Goal: Transaction & Acquisition: Book appointment/travel/reservation

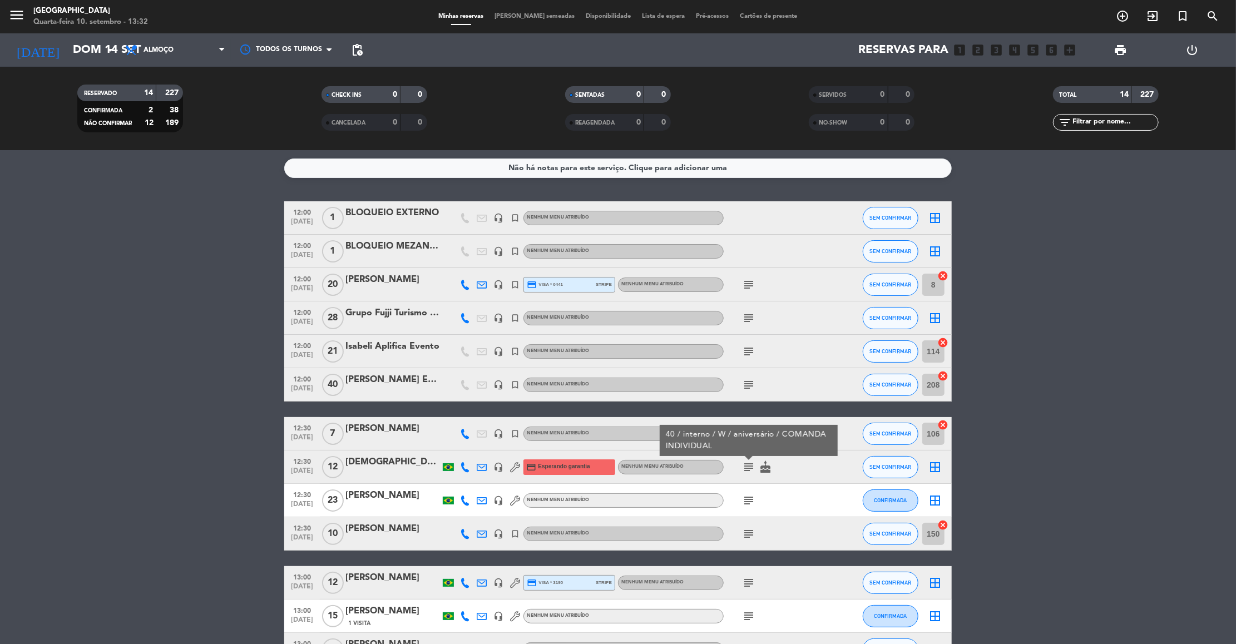
click at [85, 50] on input "Dom 14 set" at bounding box center [139, 50] width 145 height 24
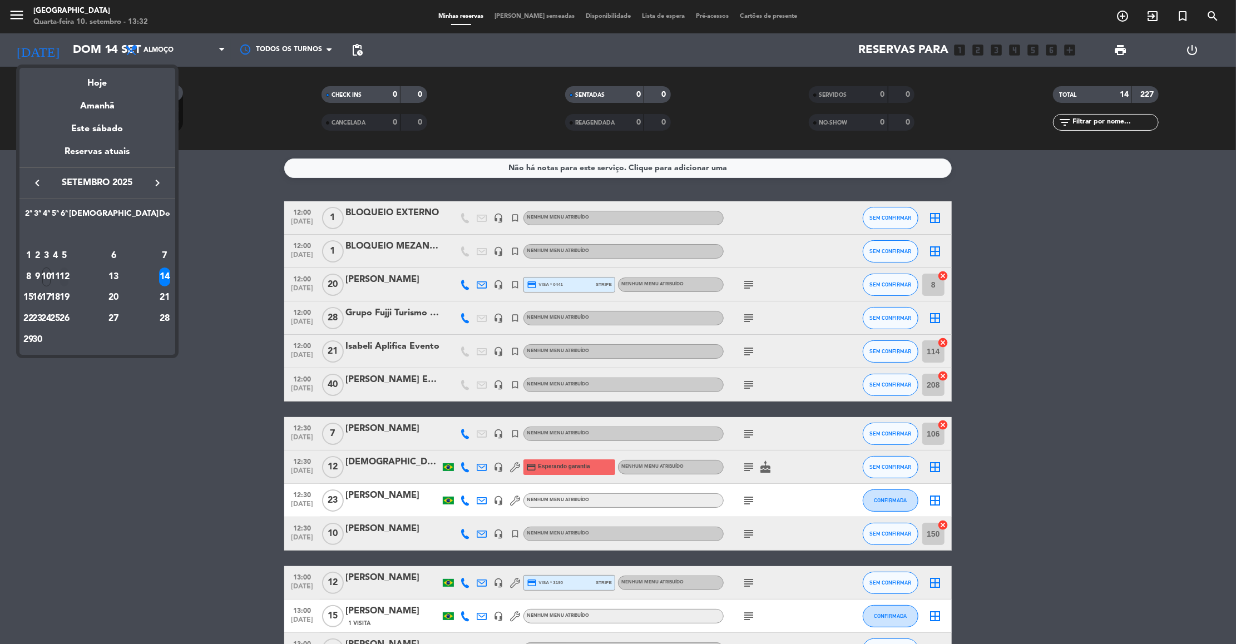
click at [68, 275] on div "12" at bounding box center [64, 277] width 8 height 19
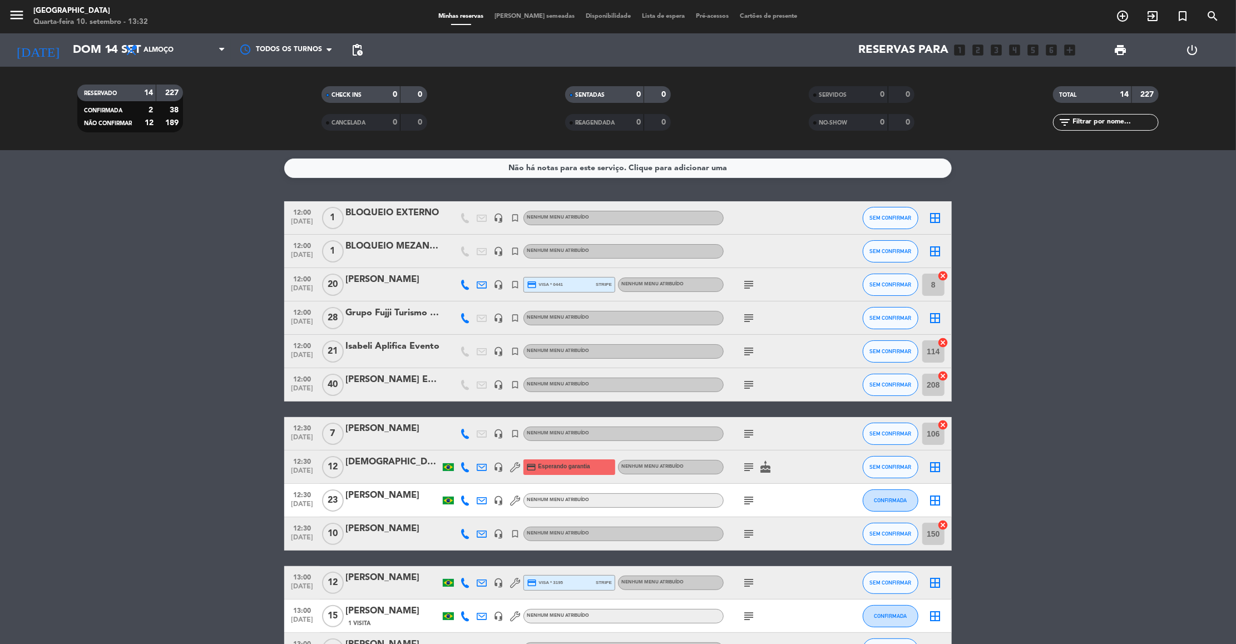
type input "Sex 12 set"
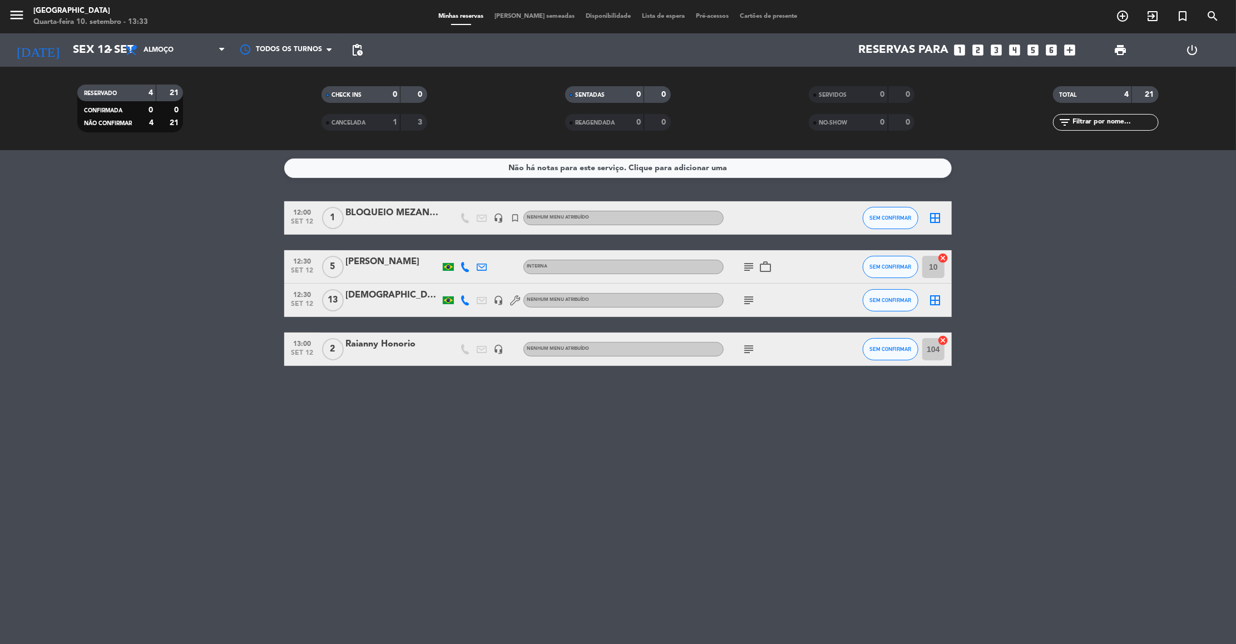
click at [747, 266] on icon "subject" at bounding box center [748, 266] width 13 height 13
click at [749, 299] on icon "subject" at bounding box center [748, 300] width 13 height 13
click at [749, 343] on icon "subject" at bounding box center [748, 349] width 13 height 13
click at [747, 304] on icon "subject" at bounding box center [748, 300] width 13 height 13
click at [747, 270] on icon "subject" at bounding box center [748, 266] width 13 height 13
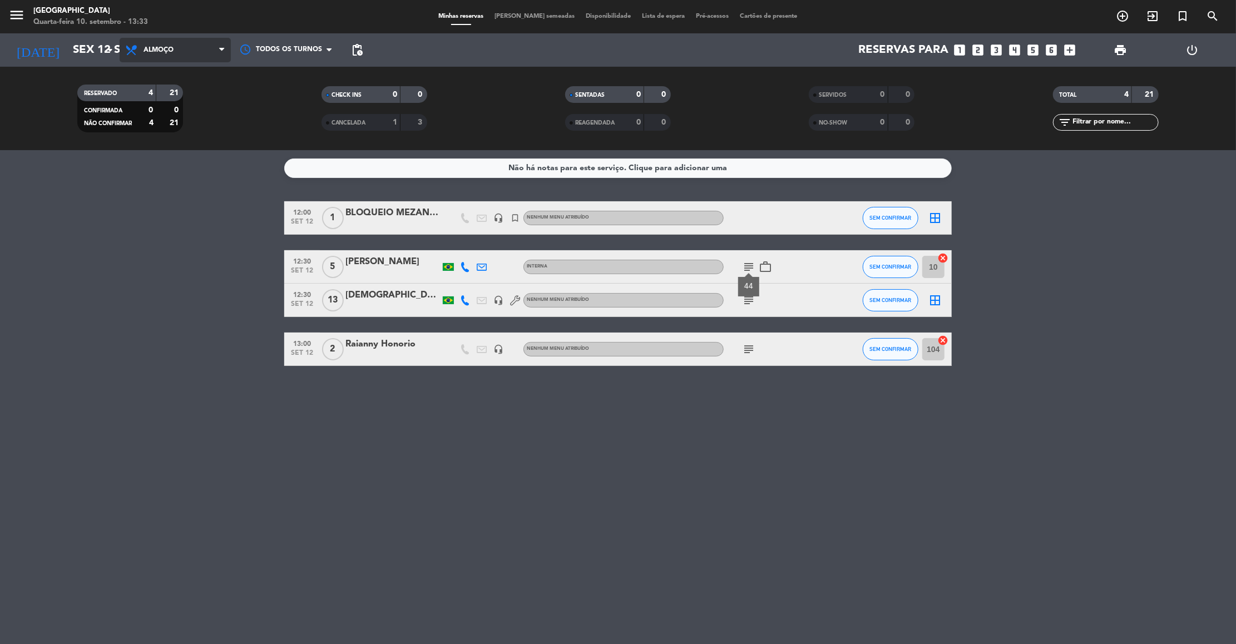
click at [173, 51] on span "Almoço" at bounding box center [159, 50] width 30 height 8
click at [151, 116] on div "menu [GEOGRAPHIC_DATA] Quarta-feira 10. setembro - 13:33 Minhas reservas Mesas …" at bounding box center [618, 75] width 1236 height 150
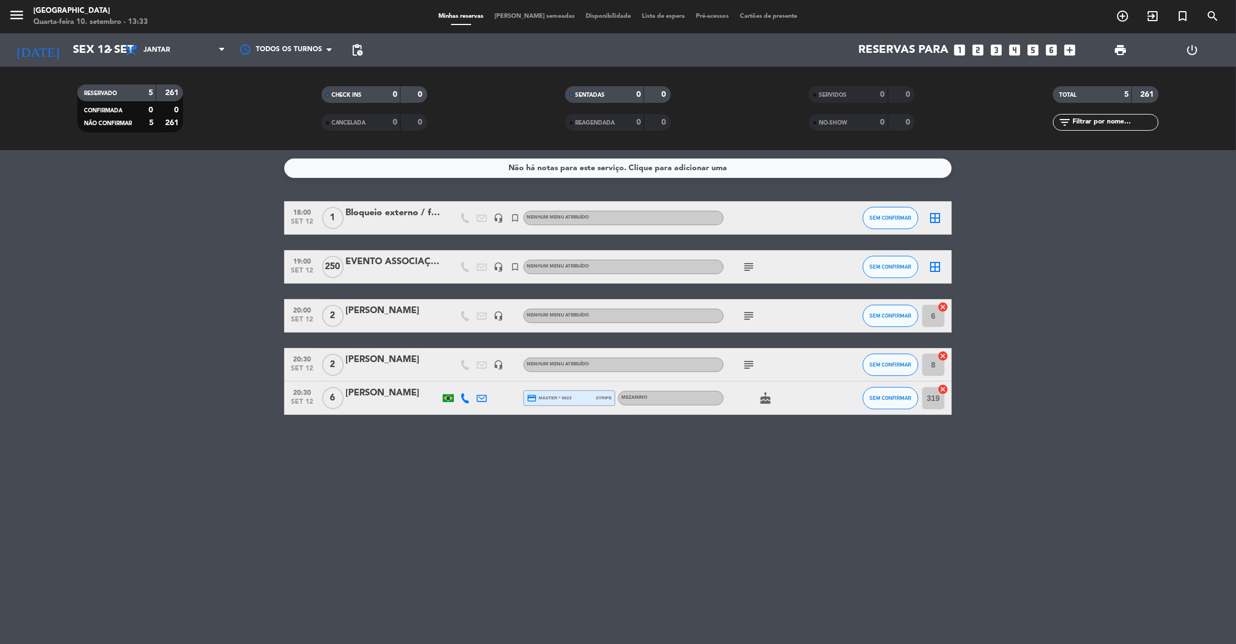
click at [745, 265] on icon "subject" at bounding box center [748, 266] width 13 height 13
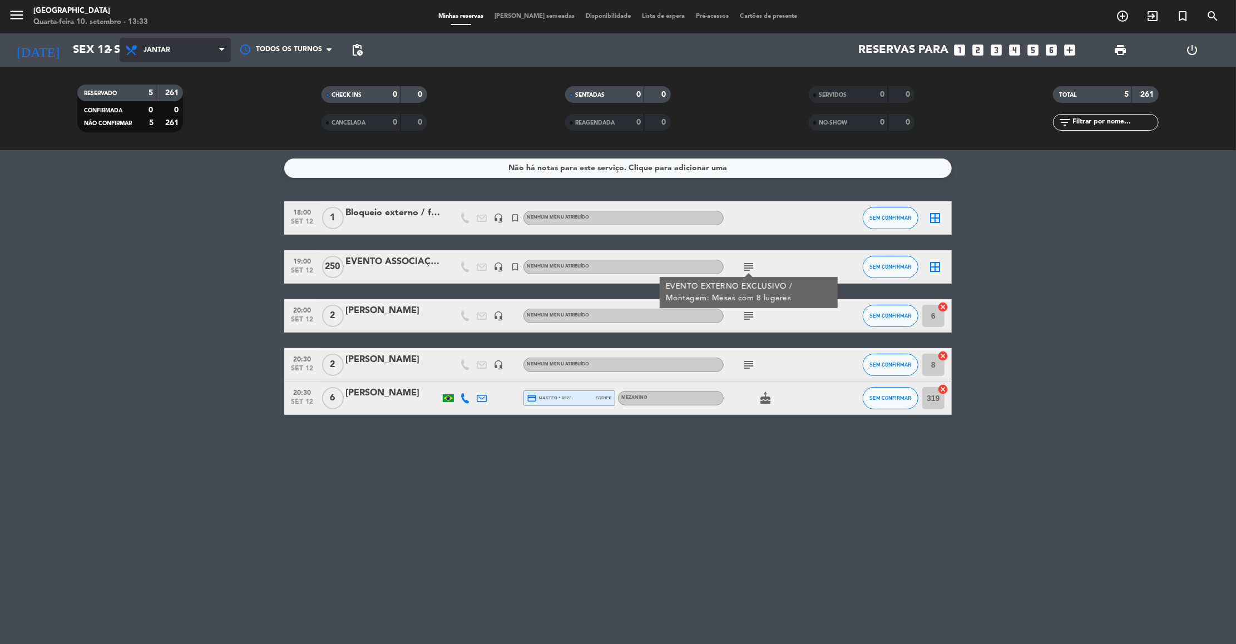
click at [188, 43] on span "Jantar" at bounding box center [175, 50] width 111 height 24
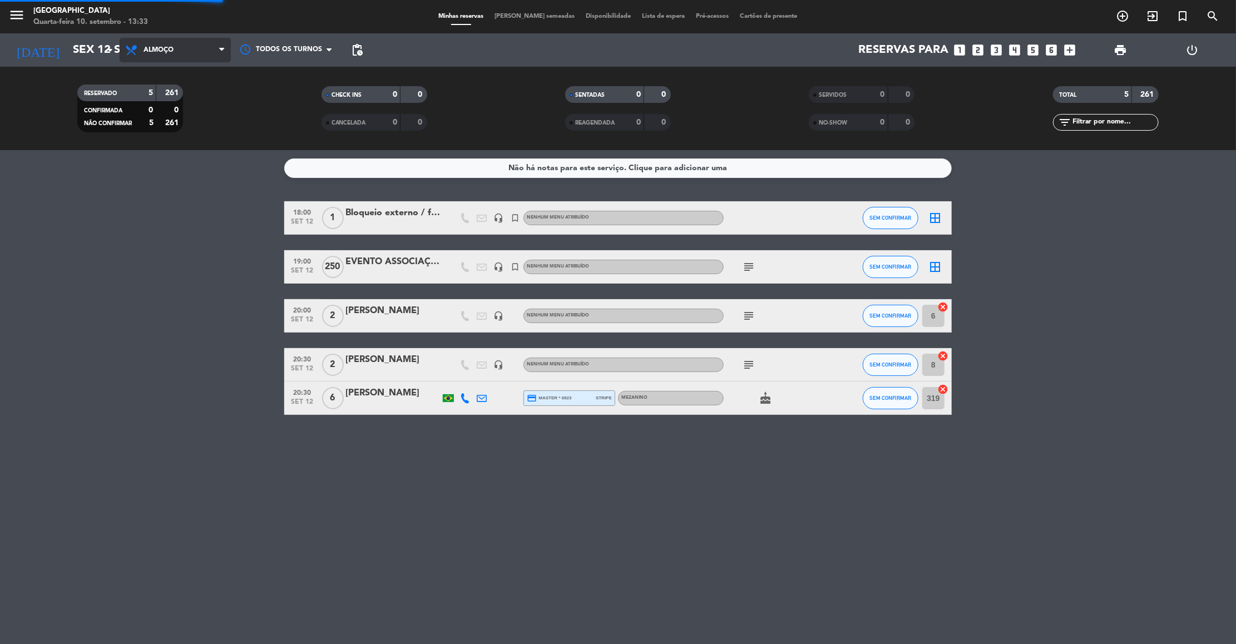
click at [164, 93] on div "menu [GEOGRAPHIC_DATA] Quarta-feira 10. setembro - 13:33 Minhas reservas Mesas …" at bounding box center [618, 75] width 1236 height 150
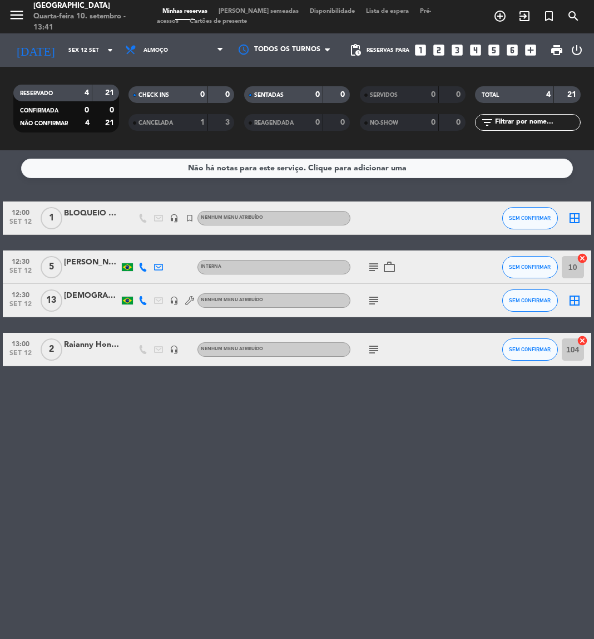
click at [468, 50] on icon "looks_4" at bounding box center [475, 50] width 14 height 14
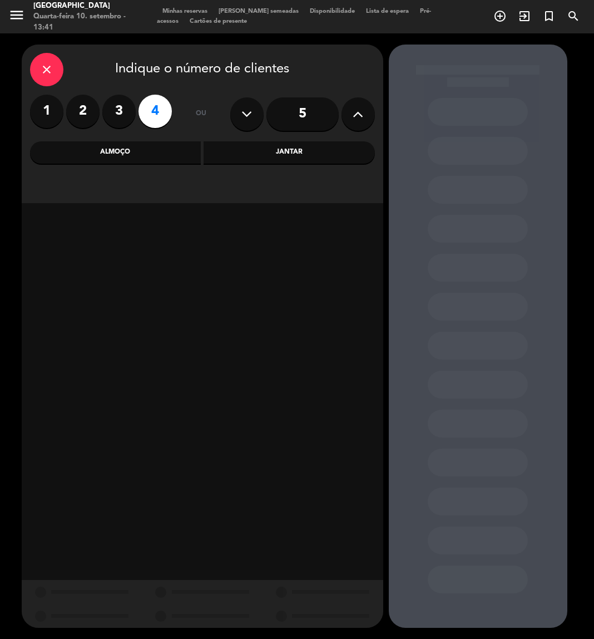
click at [177, 150] on div "Almoço" at bounding box center [115, 152] width 171 height 22
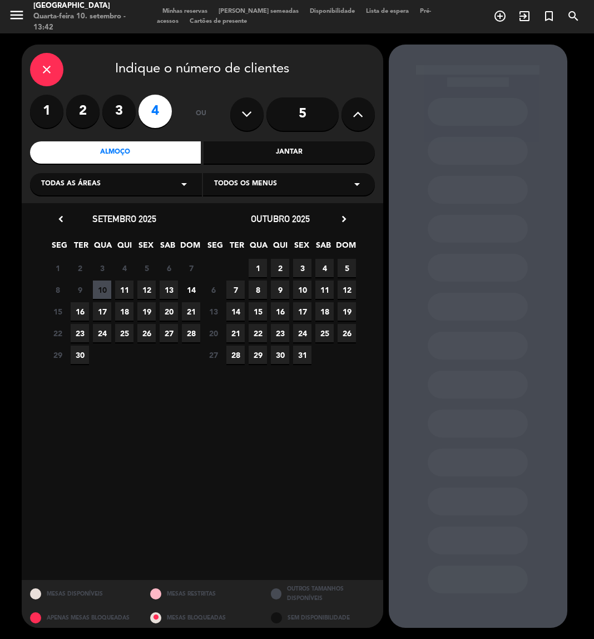
click at [83, 186] on span "Todas as áreas" at bounding box center [71, 184] width 60 height 11
click at [52, 240] on div "Salão" at bounding box center [116, 244] width 150 height 11
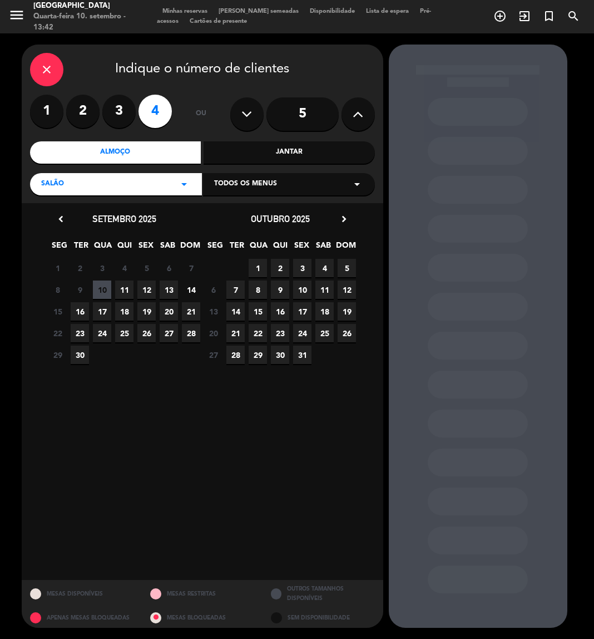
click at [151, 294] on span "12" at bounding box center [146, 289] width 18 height 18
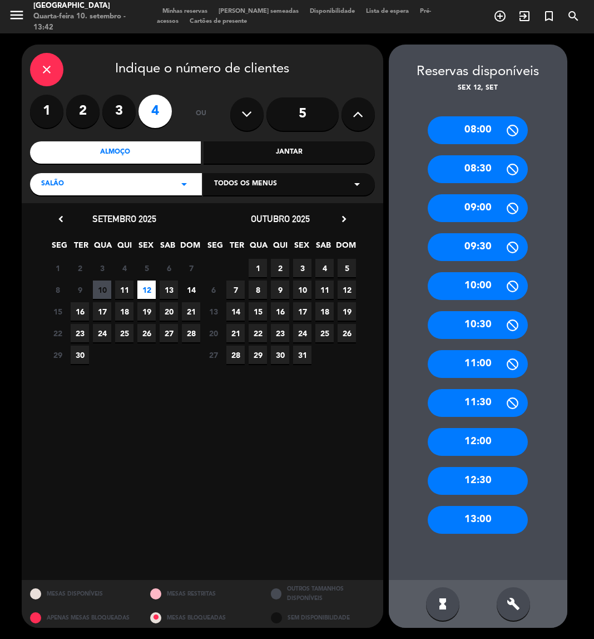
click at [475, 438] on div "12:00" at bounding box center [478, 442] width 100 height 28
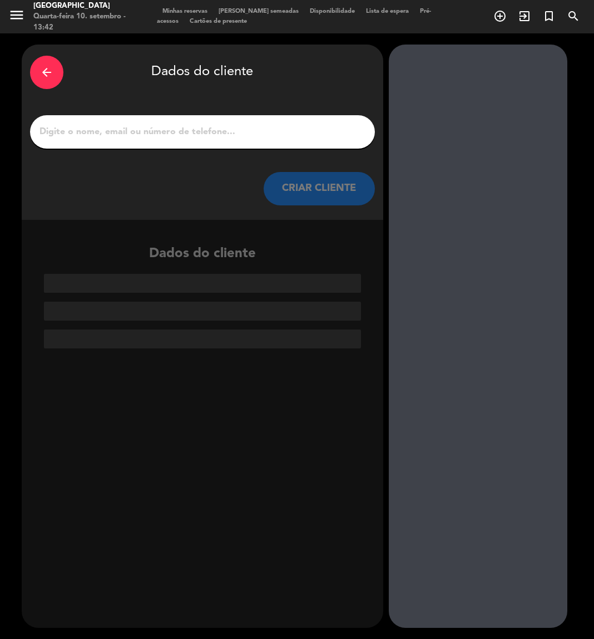
click at [310, 131] on input "1" at bounding box center [202, 132] width 328 height 16
paste input "[PERSON_NAME]"
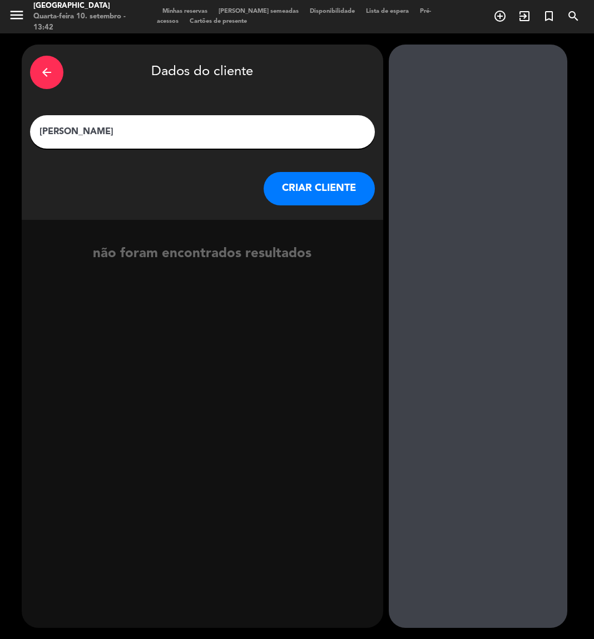
type input "[PERSON_NAME]"
click at [51, 74] on icon "arrow_back" at bounding box center [46, 72] width 13 height 13
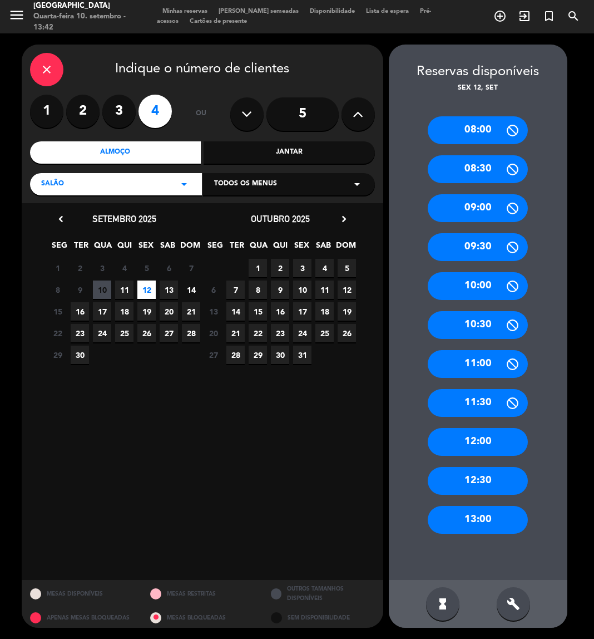
click at [134, 182] on div "Salão arrow_drop_down" at bounding box center [116, 184] width 172 height 22
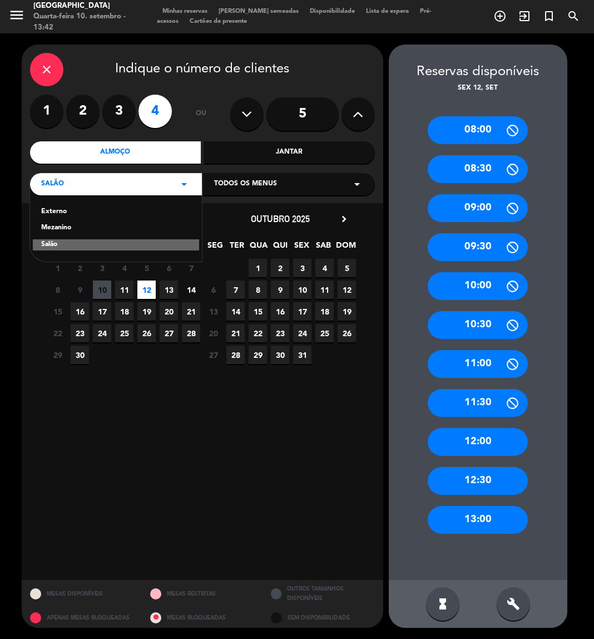
click at [55, 211] on div "Externo" at bounding box center [116, 211] width 150 height 11
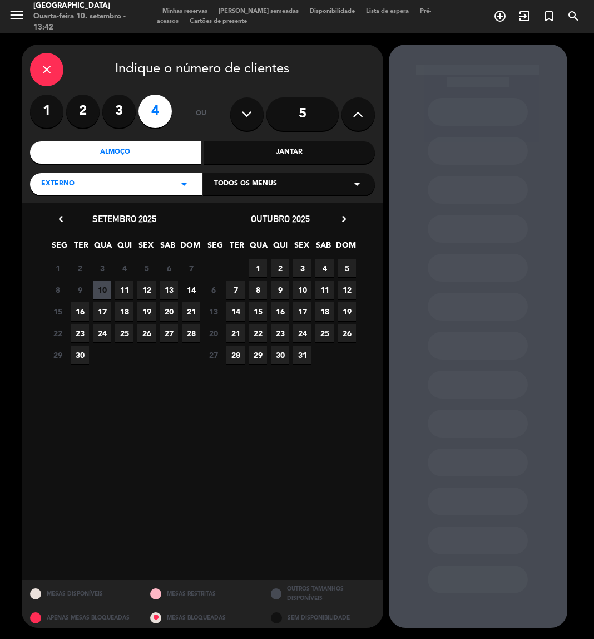
click at [147, 295] on span "12" at bounding box center [146, 289] width 18 height 18
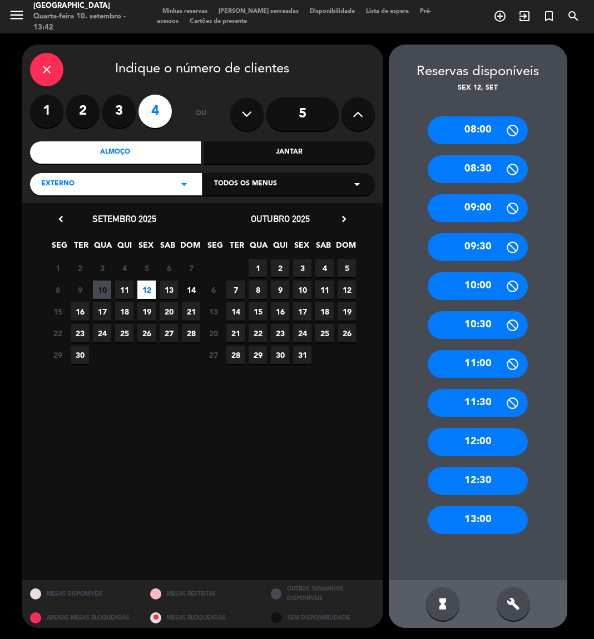
click at [485, 449] on div "12:00" at bounding box center [478, 442] width 100 height 28
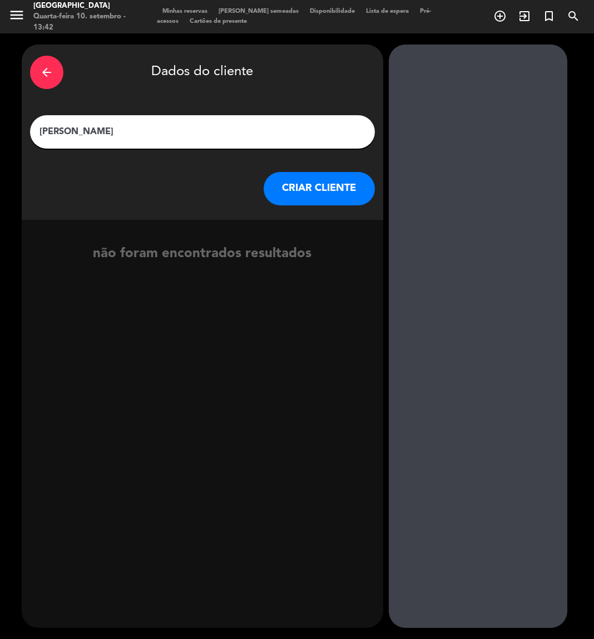
click at [338, 191] on button "CRIAR CLIENTE" at bounding box center [319, 188] width 111 height 33
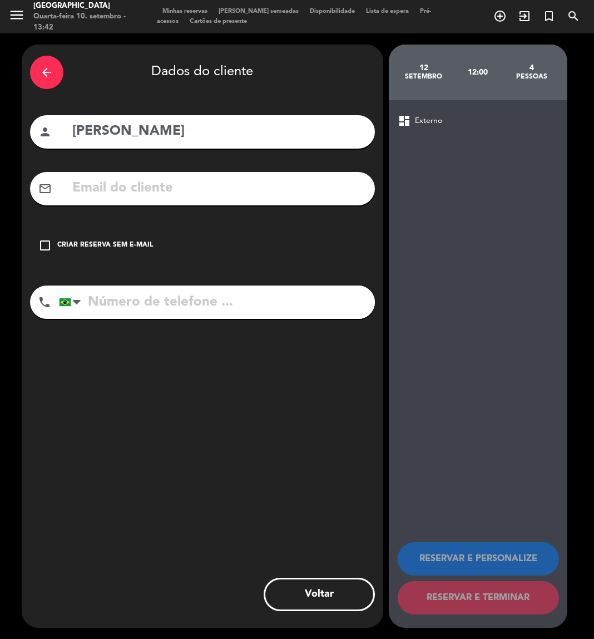
click at [111, 307] on input "tel" at bounding box center [217, 301] width 316 height 33
paste input "82 993294340"
type input "82 993294340"
click at [108, 194] on input "text" at bounding box center [218, 188] width 295 height 23
paste input "[EMAIL_ADDRESS][DOMAIN_NAME]"
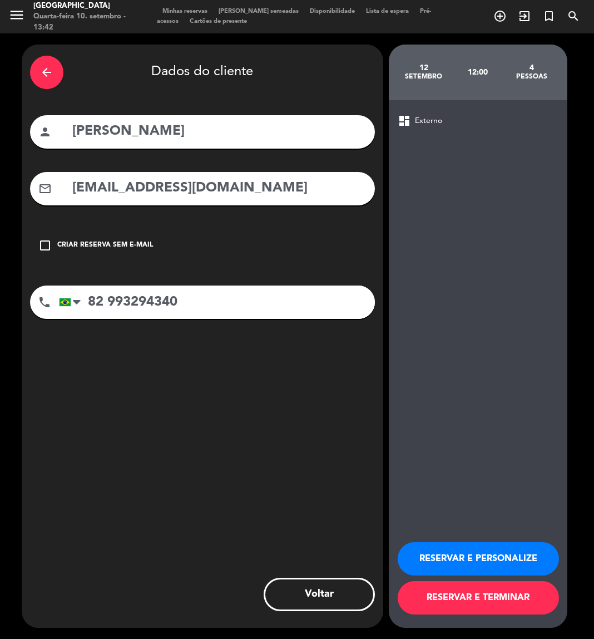
type input "[EMAIL_ADDRESS][DOMAIN_NAME]"
click at [511, 553] on button "RESERVAR E PERSONALIZE" at bounding box center [478, 558] width 161 height 33
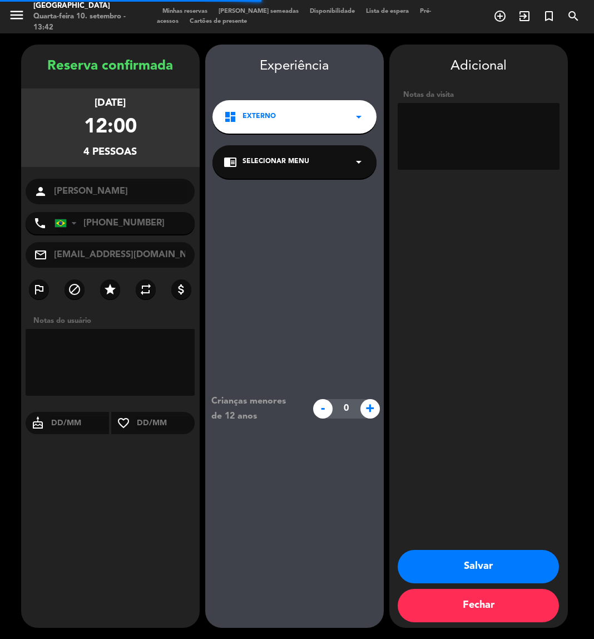
click at [479, 141] on textarea at bounding box center [479, 136] width 162 height 67
click at [465, 130] on textarea at bounding box center [479, 136] width 162 height 67
type textarea "externo / W"
click at [463, 571] on button "Salvar" at bounding box center [478, 566] width 161 height 33
